Goal: Task Accomplishment & Management: Complete application form

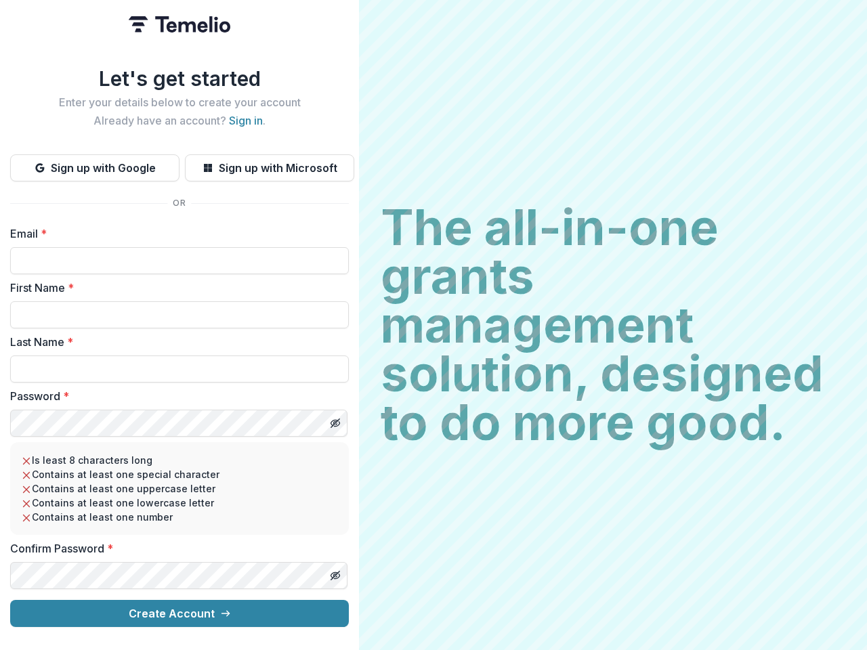
click at [433, 325] on h2 "The all-in-one grants management solution, designed to do more good." at bounding box center [613, 325] width 464 height 244
click at [95, 162] on button "Sign up with Google" at bounding box center [94, 167] width 169 height 27
click at [269, 162] on button "Sign up with Microsoft" at bounding box center [269, 167] width 169 height 27
click at [334, 419] on line "Toggle password visibility" at bounding box center [335, 423] width 8 height 8
click at [334, 571] on line "Toggle password visibility" at bounding box center [335, 575] width 8 height 8
